Goal: Check status: Check status

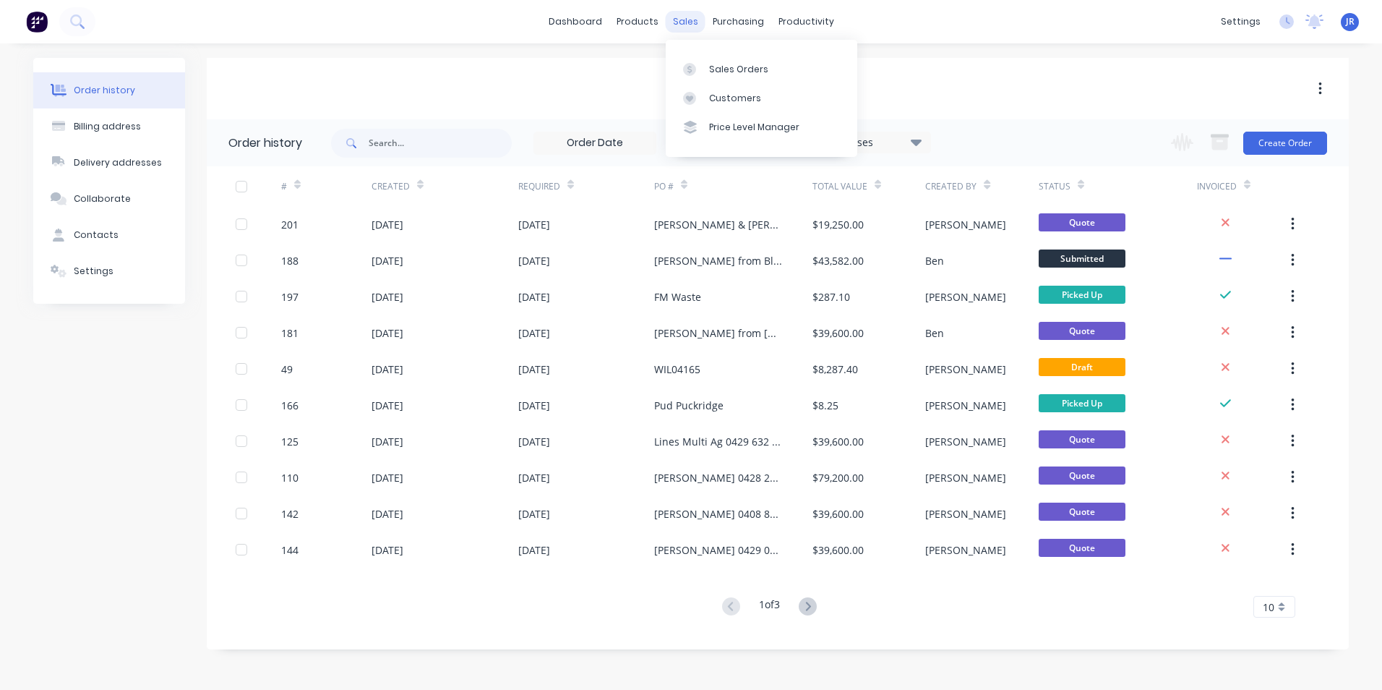
click at [683, 15] on div "sales" at bounding box center [686, 22] width 40 height 22
click at [707, 60] on link "Sales Orders" at bounding box center [762, 68] width 192 height 29
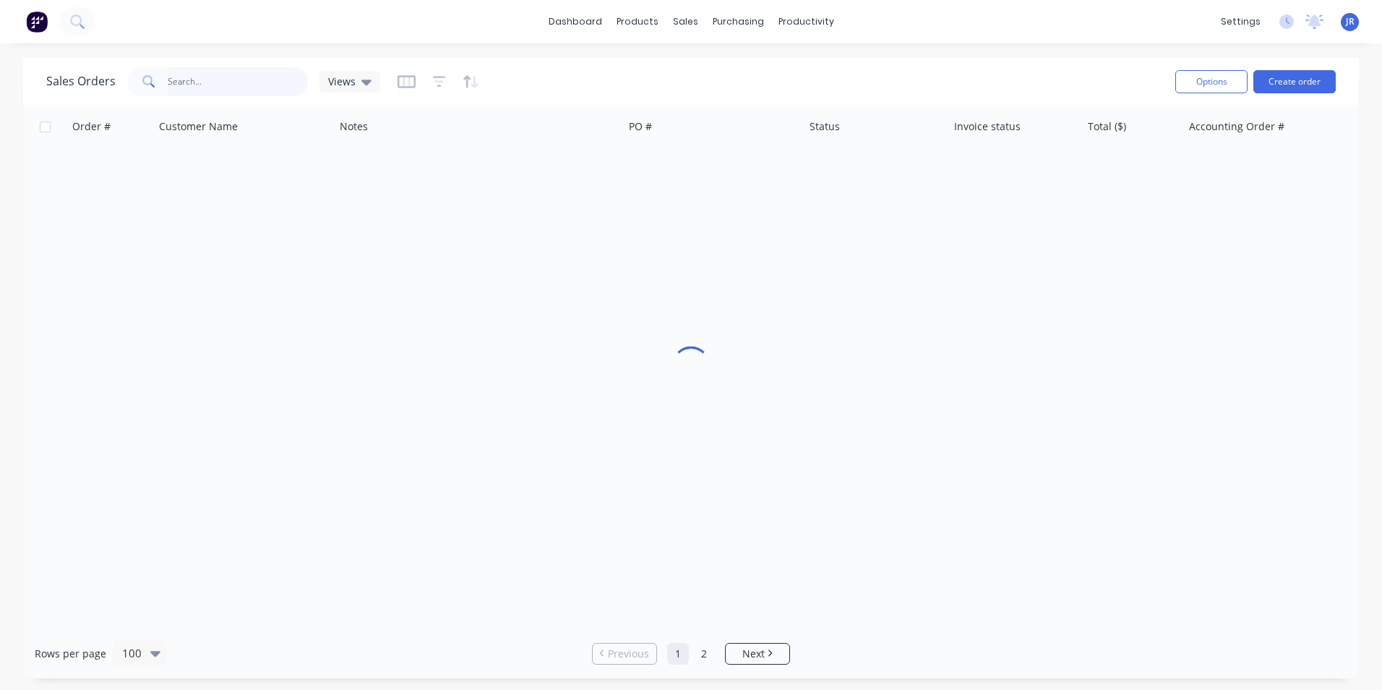
click at [272, 87] on input "text" at bounding box center [238, 81] width 141 height 29
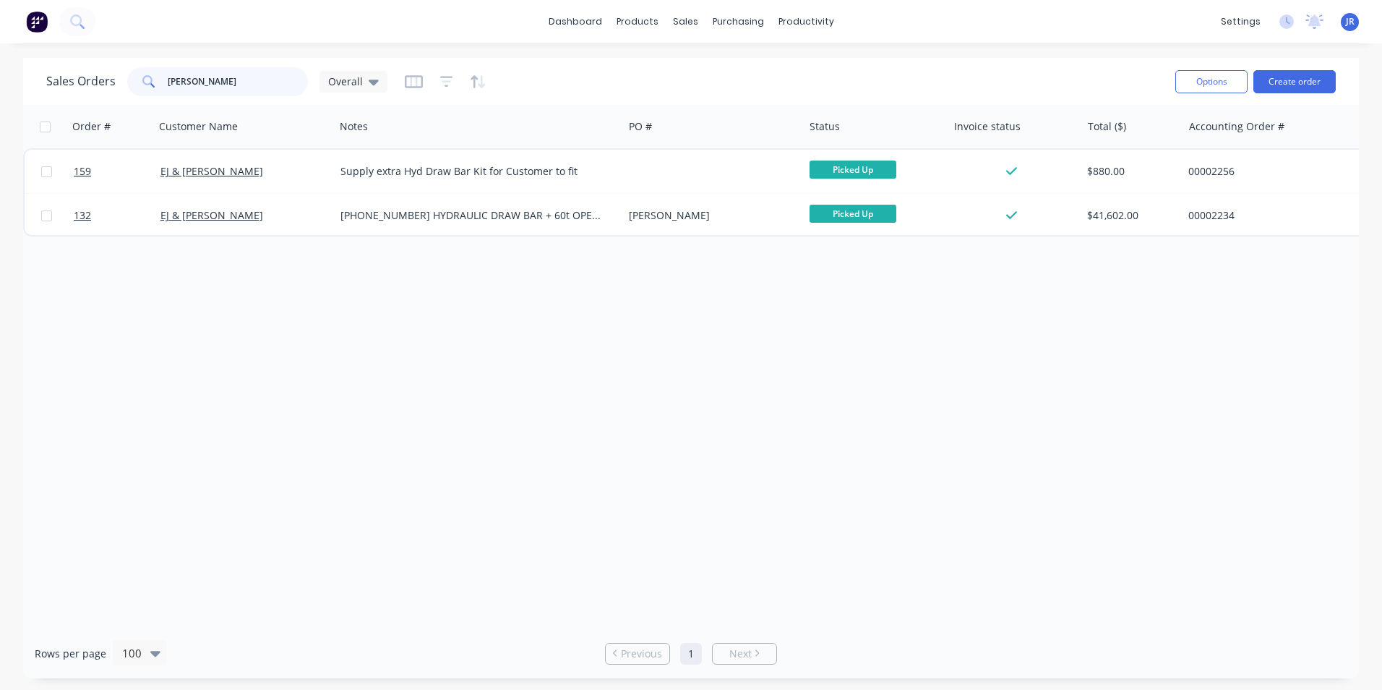
drag, startPoint x: 205, startPoint y: 89, endPoint x: 145, endPoint y: 88, distance: 60.0
click at [145, 88] on div "hunt" at bounding box center [217, 81] width 181 height 29
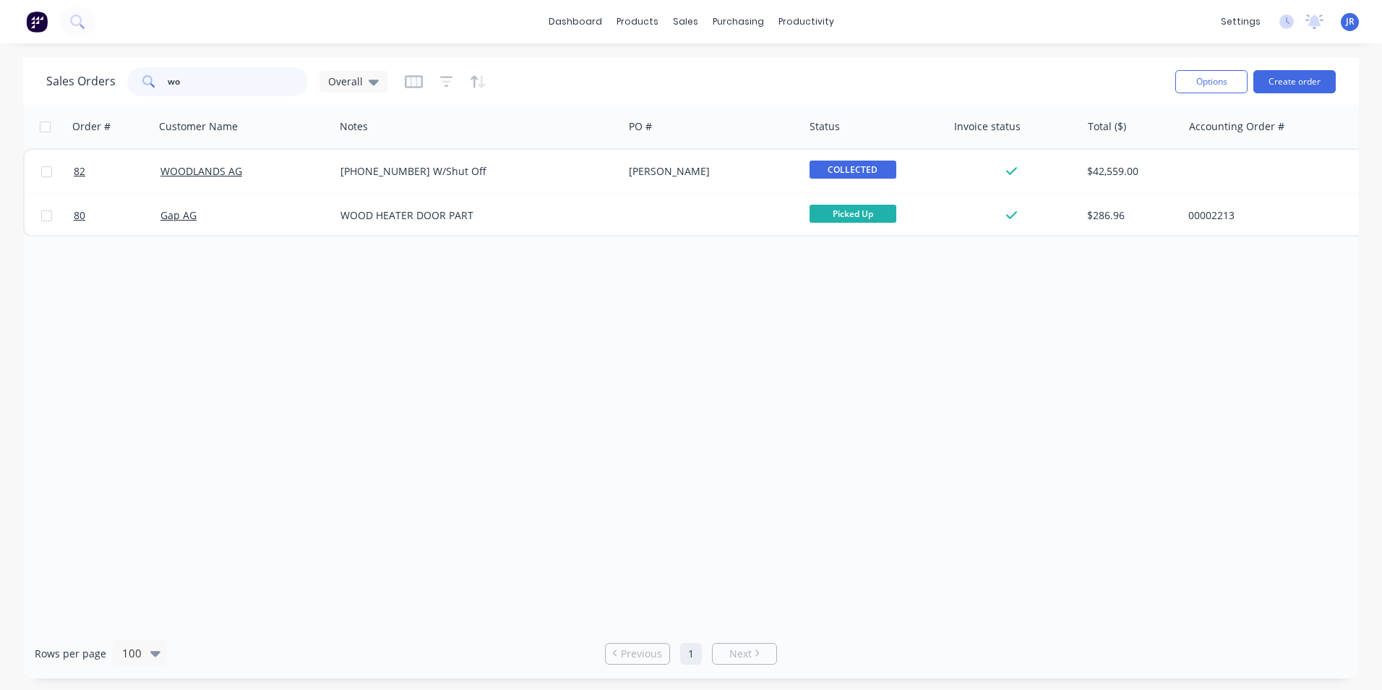
type input "w"
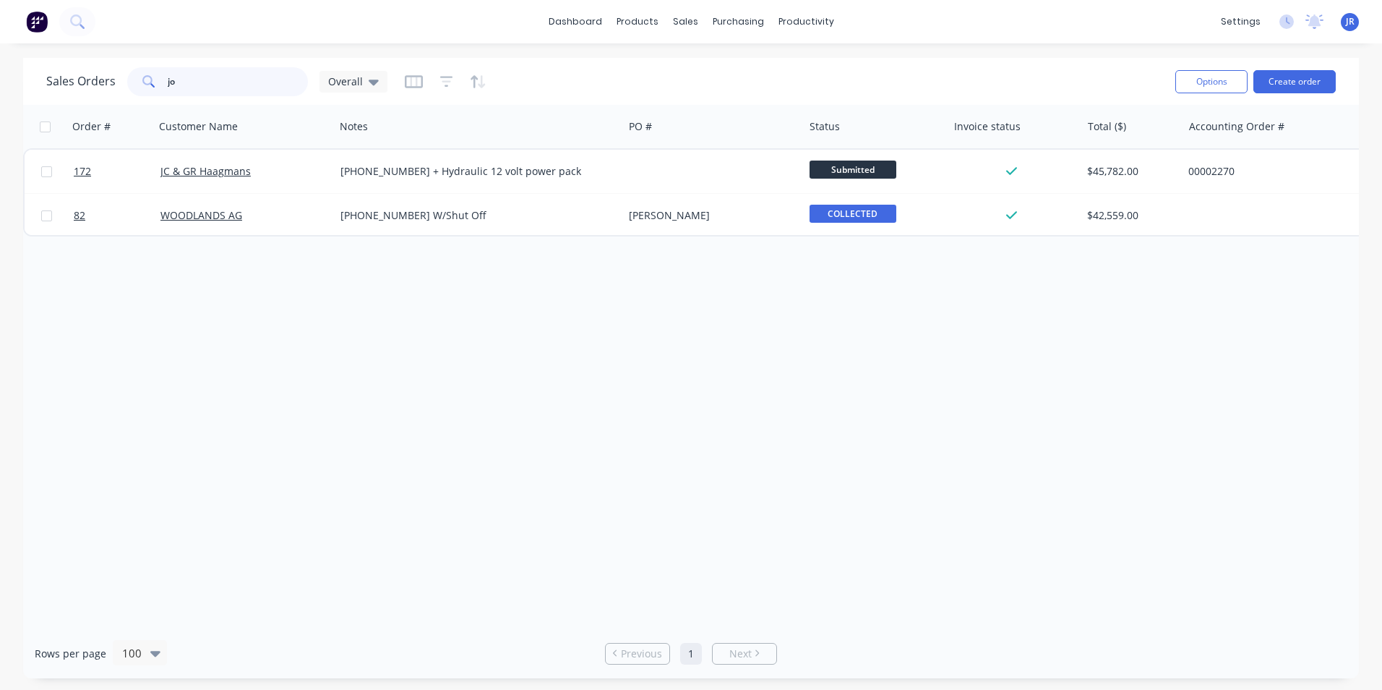
type input "j"
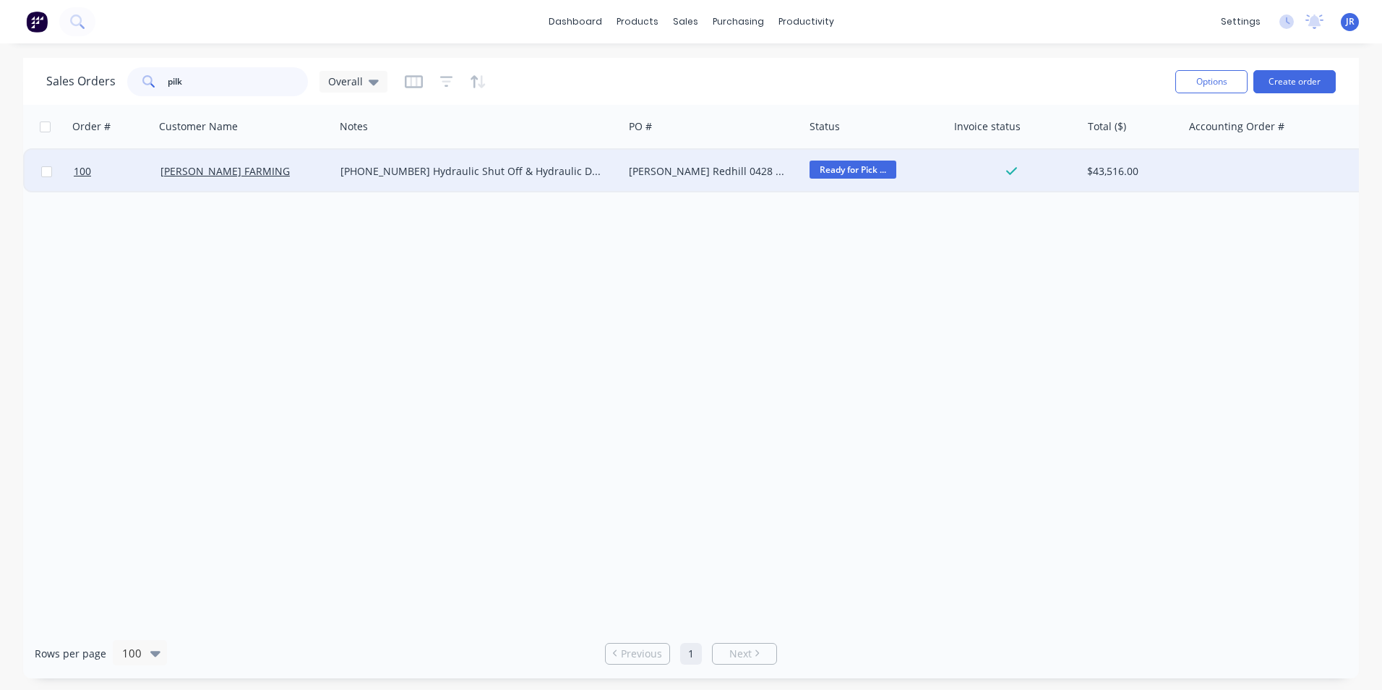
type input "pilk"
click at [846, 172] on span "Ready for Pick ..." at bounding box center [853, 170] width 87 height 18
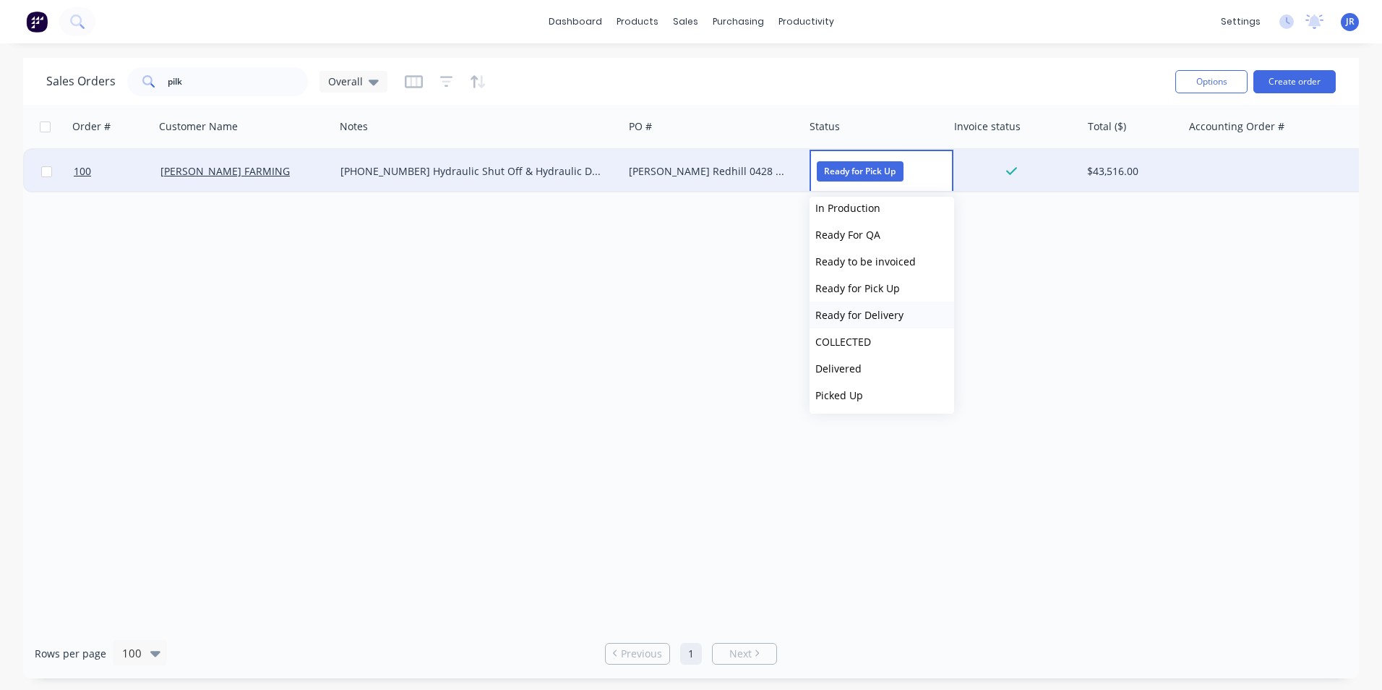
scroll to position [62, 0]
click at [884, 395] on button "Picked Up" at bounding box center [882, 394] width 145 height 27
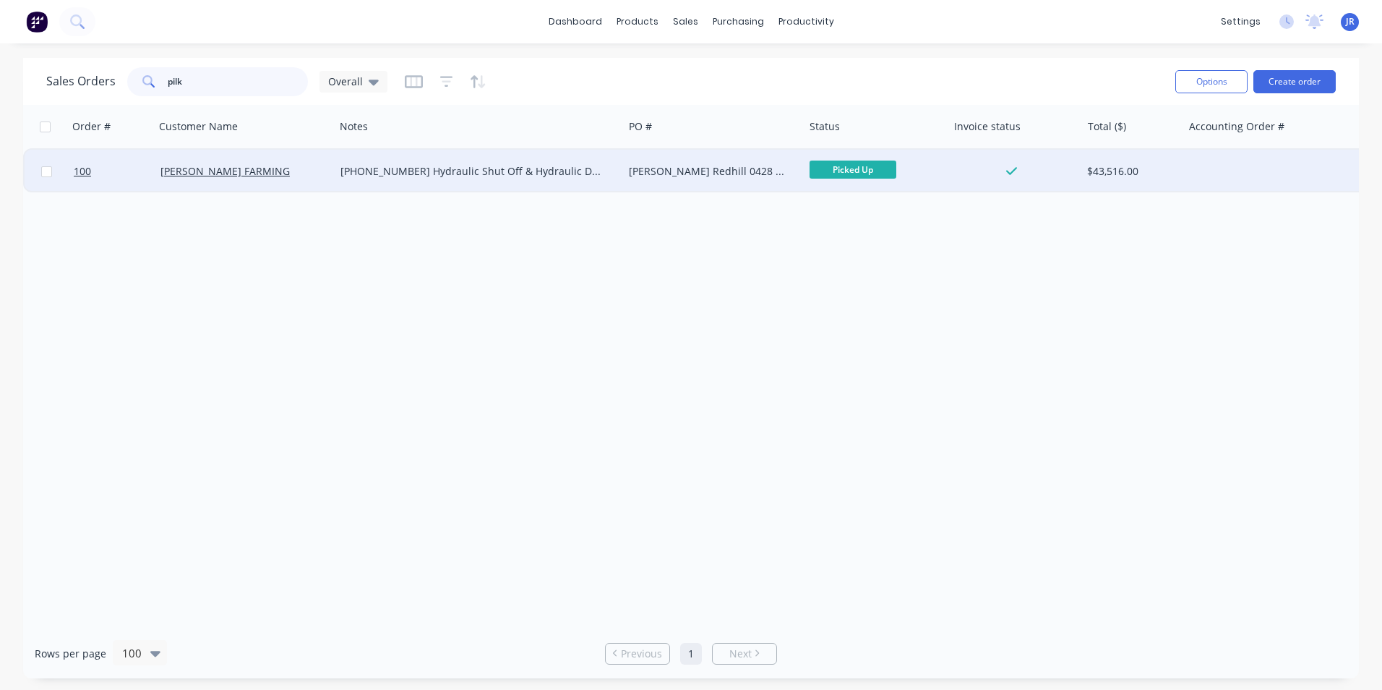
click at [262, 91] on input "pilk" at bounding box center [238, 81] width 141 height 29
drag, startPoint x: 194, startPoint y: 80, endPoint x: 140, endPoint y: 80, distance: 55.0
click at [140, 80] on div "pilk" at bounding box center [217, 81] width 181 height 29
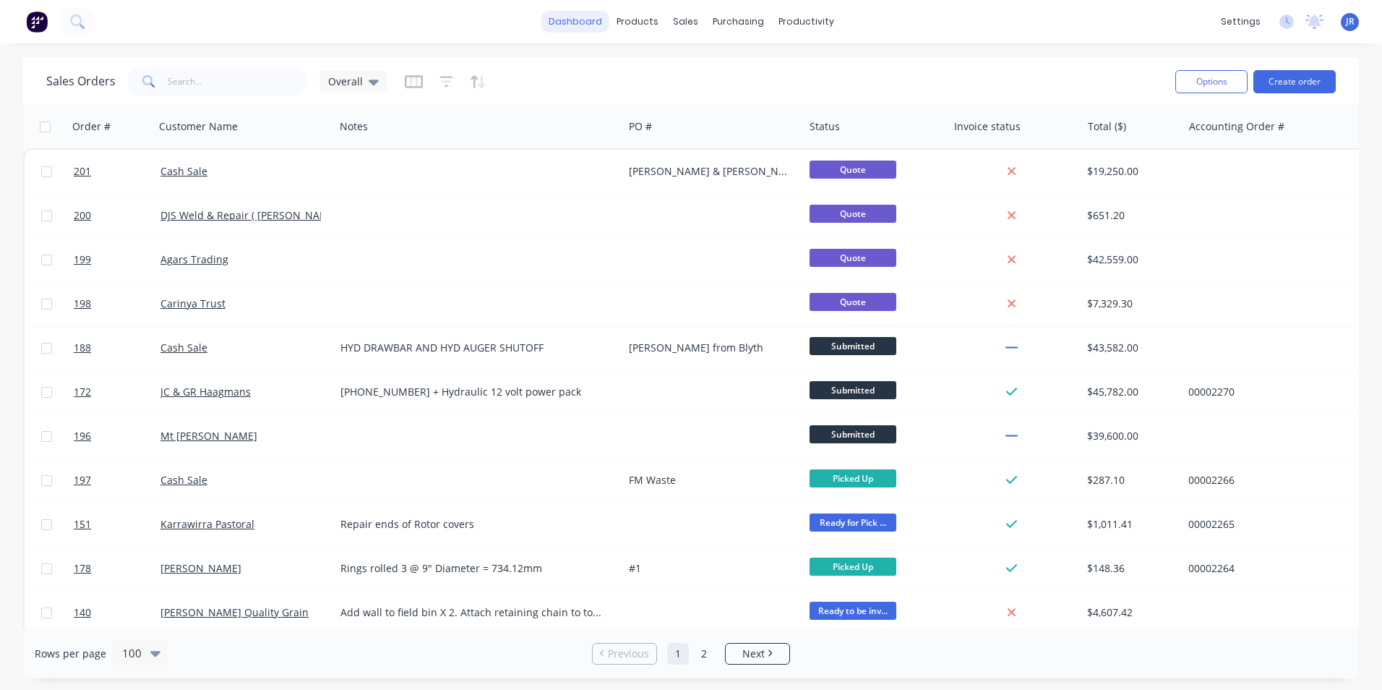
click at [562, 14] on link "dashboard" at bounding box center [576, 22] width 68 height 22
